Goal: Information Seeking & Learning: Learn about a topic

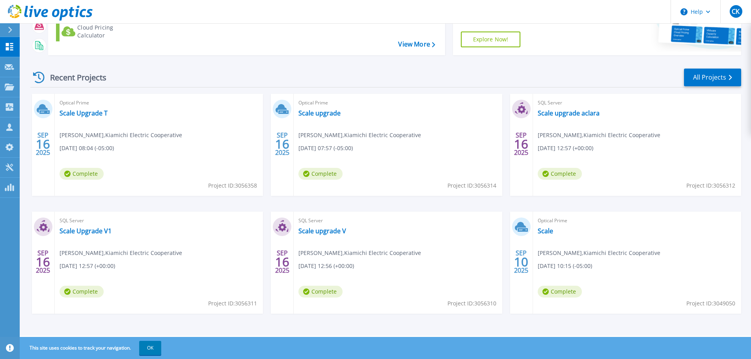
scroll to position [111, 0]
click at [90, 112] on link "Scale Upgrade T" at bounding box center [84, 113] width 48 height 8
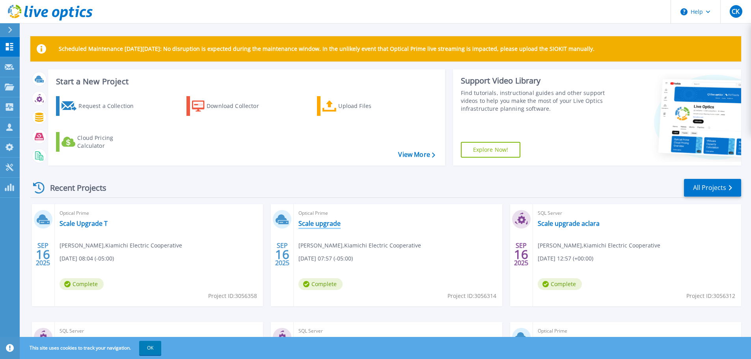
click at [321, 225] on link "Scale upgrade" at bounding box center [319, 224] width 42 height 8
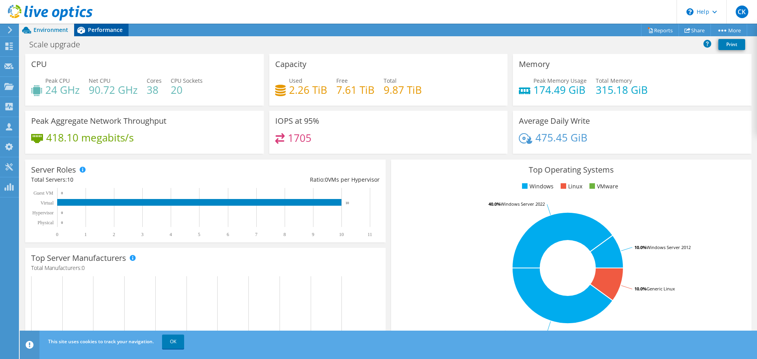
click at [103, 32] on span "Performance" at bounding box center [105, 29] width 35 height 7
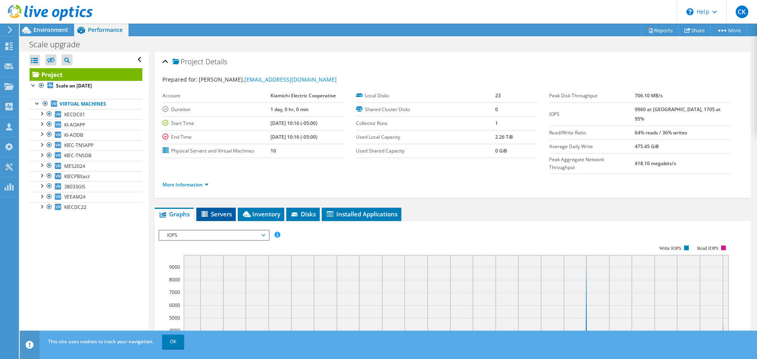
click at [223, 210] on span "Servers" at bounding box center [216, 214] width 32 height 8
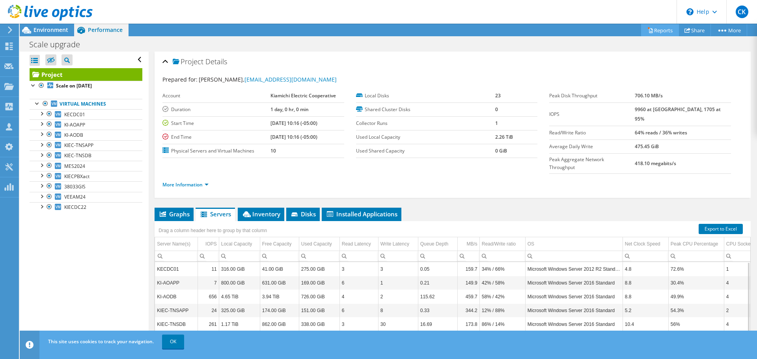
click at [657, 28] on link "Reports" at bounding box center [660, 30] width 38 height 12
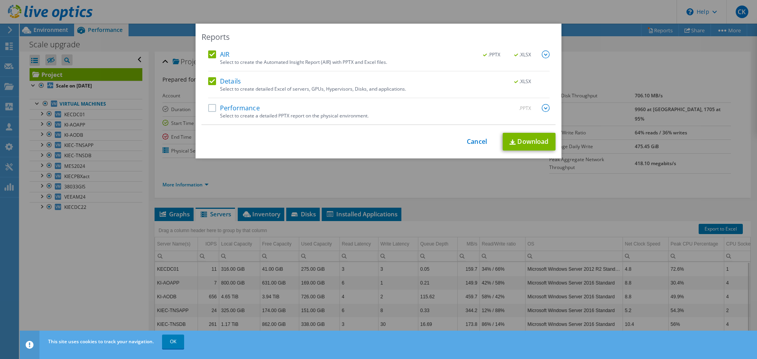
click at [211, 107] on label "Performance" at bounding box center [234, 108] width 52 height 8
click at [0, 0] on input "Performance" at bounding box center [0, 0] width 0 height 0
click at [526, 141] on link "Download" at bounding box center [529, 142] width 53 height 18
click at [479, 140] on link "Cancel" at bounding box center [477, 141] width 20 height 7
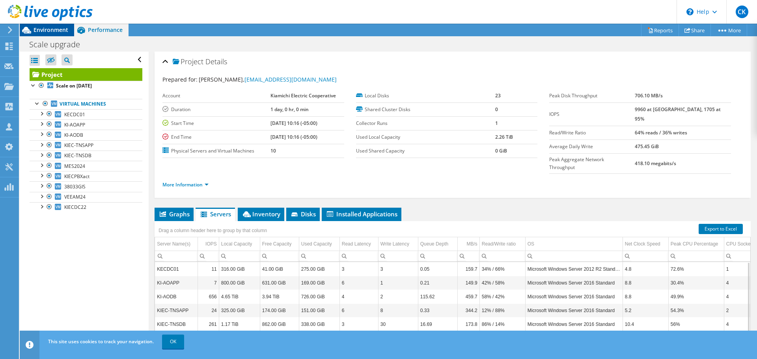
click at [50, 31] on span "Environment" at bounding box center [51, 29] width 35 height 7
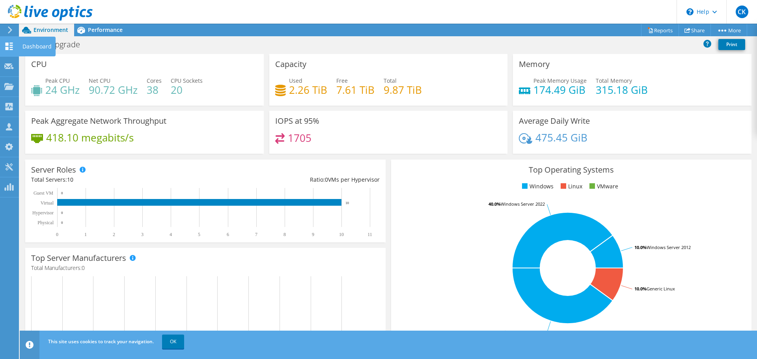
click at [30, 45] on div "Dashboard" at bounding box center [37, 47] width 37 height 20
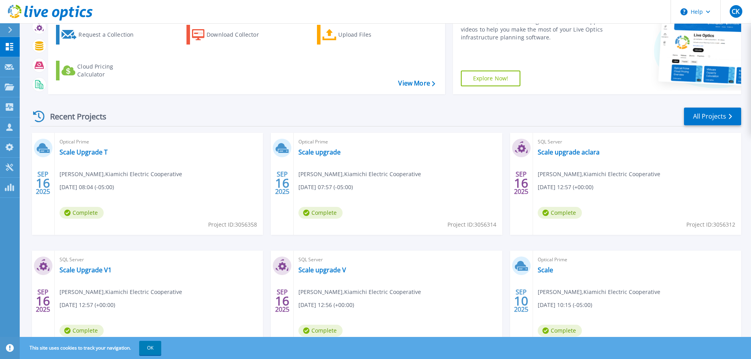
scroll to position [79, 0]
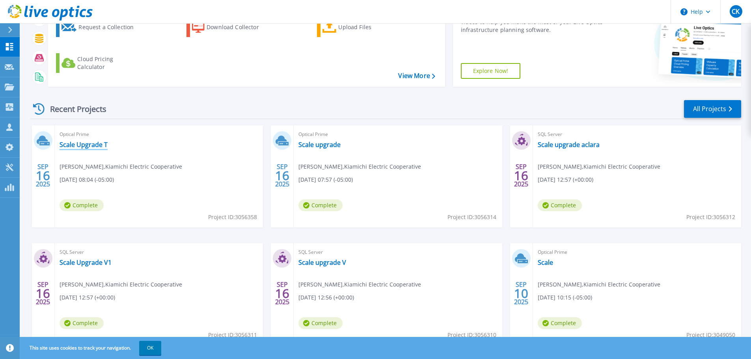
click at [97, 144] on link "Scale Upgrade T" at bounding box center [84, 145] width 48 height 8
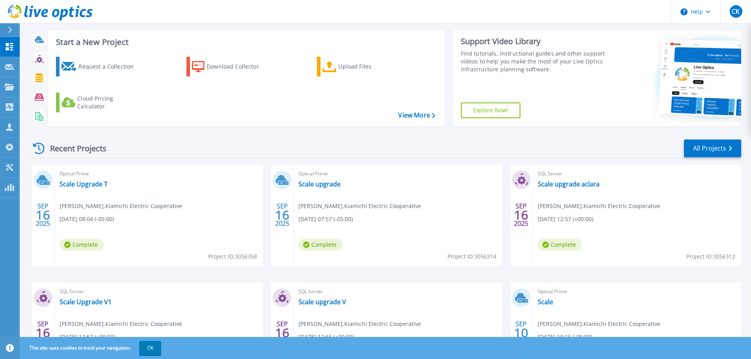
scroll to position [79, 0]
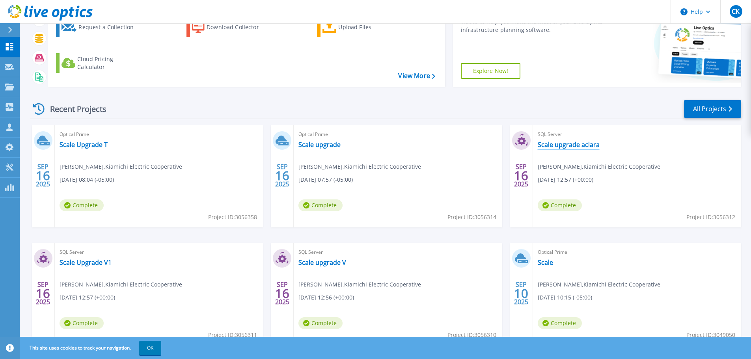
click at [580, 145] on link "Scale upgrade aclara" at bounding box center [569, 145] width 62 height 8
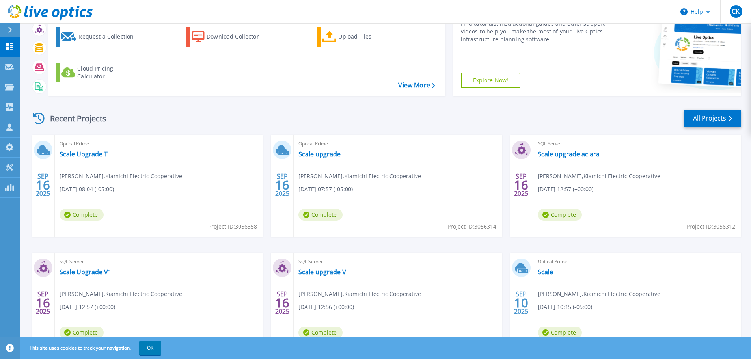
scroll to position [111, 0]
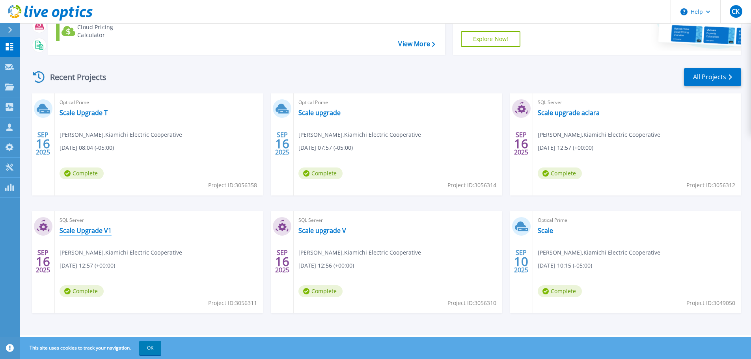
click at [91, 231] on link "Scale Upgrade V1" at bounding box center [86, 231] width 52 height 8
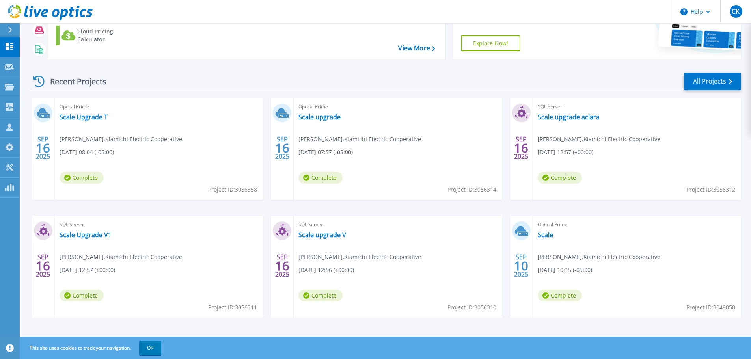
scroll to position [111, 0]
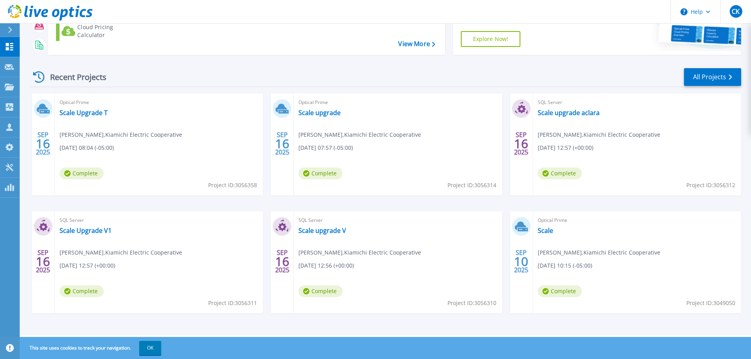
click at [322, 235] on div "SQL Server Scale upgrade V [PERSON_NAME] , Kiamichi Electric Cooperative [DATE]…" at bounding box center [398, 262] width 208 height 102
click at [319, 231] on link "Scale upgrade V" at bounding box center [322, 231] width 48 height 8
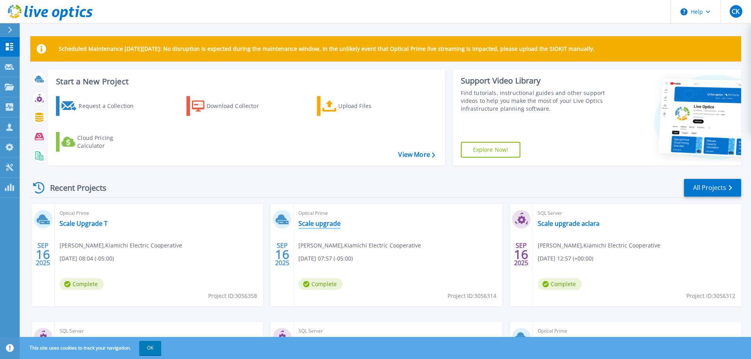
click at [337, 225] on link "Scale upgrade" at bounding box center [319, 224] width 42 height 8
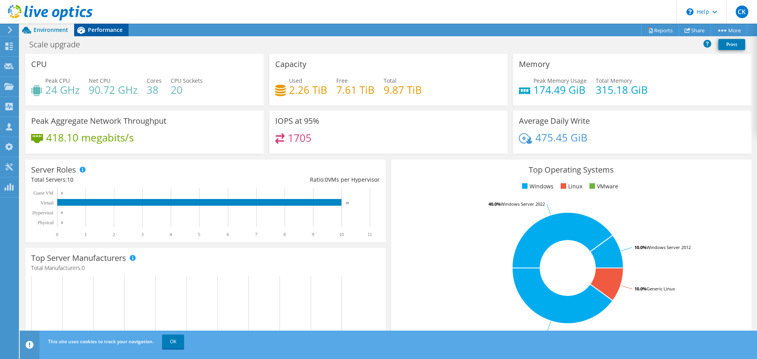
drag, startPoint x: 111, startPoint y: 25, endPoint x: 113, endPoint y: 29, distance: 4.6
click at [112, 31] on div "Performance" at bounding box center [101, 30] width 54 height 13
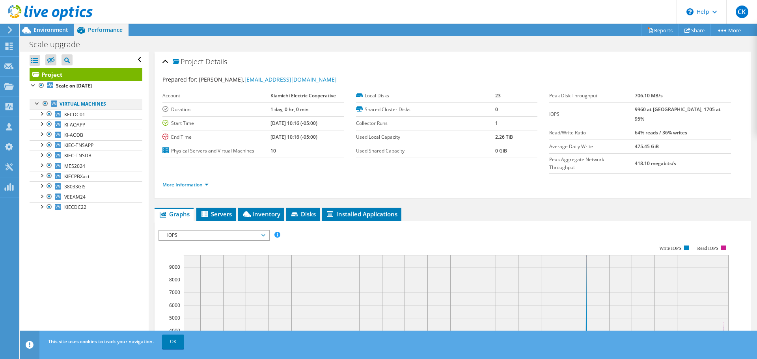
click at [38, 103] on div at bounding box center [38, 103] width 8 height 8
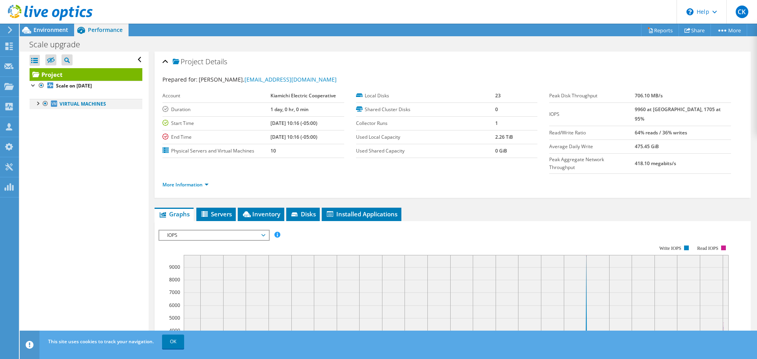
click at [37, 103] on div at bounding box center [38, 103] width 8 height 8
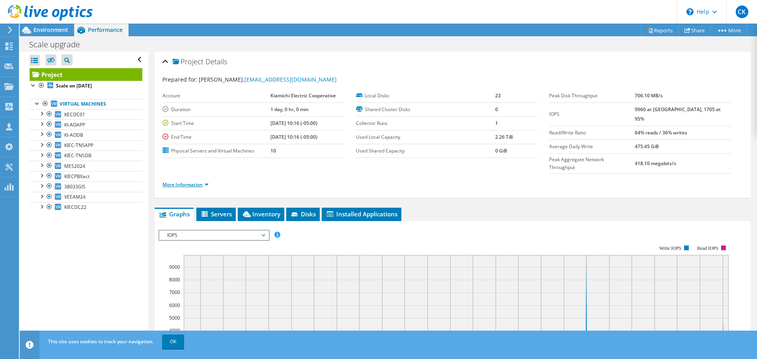
click at [184, 181] on link "More Information" at bounding box center [185, 184] width 46 height 7
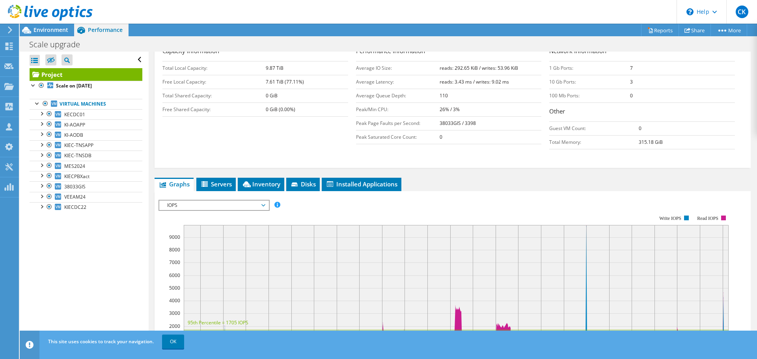
scroll to position [158, 0]
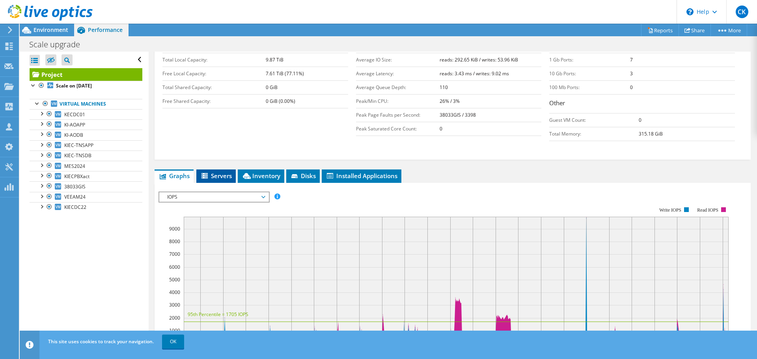
click at [224, 172] on span "Servers" at bounding box center [216, 176] width 32 height 8
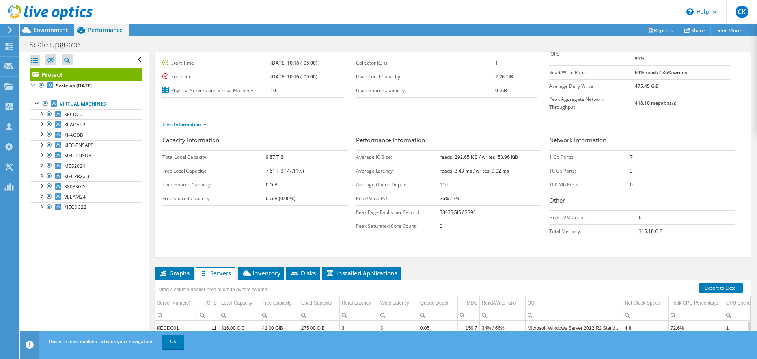
scroll to position [0, 0]
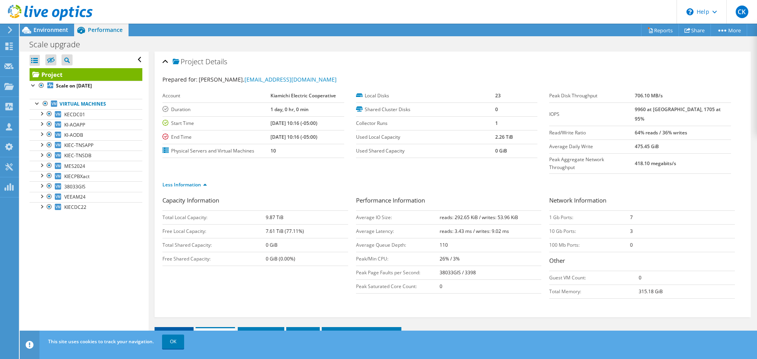
click at [175, 330] on span "Graphs" at bounding box center [173, 334] width 31 height 8
click at [60, 30] on span "Environment" at bounding box center [51, 29] width 35 height 7
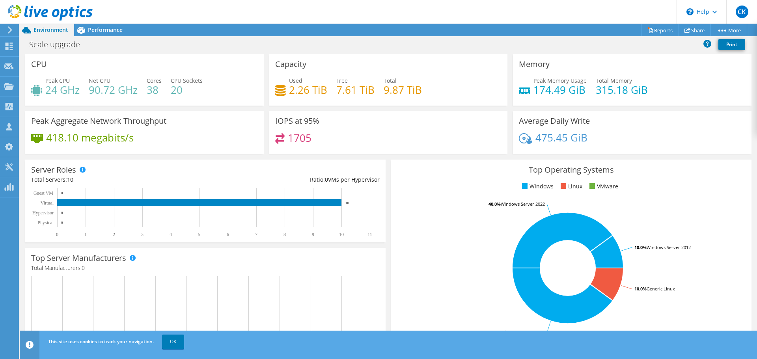
scroll to position [195, 0]
click at [88, 28] on span "Performance" at bounding box center [105, 29] width 35 height 7
